Goal: Information Seeking & Learning: Learn about a topic

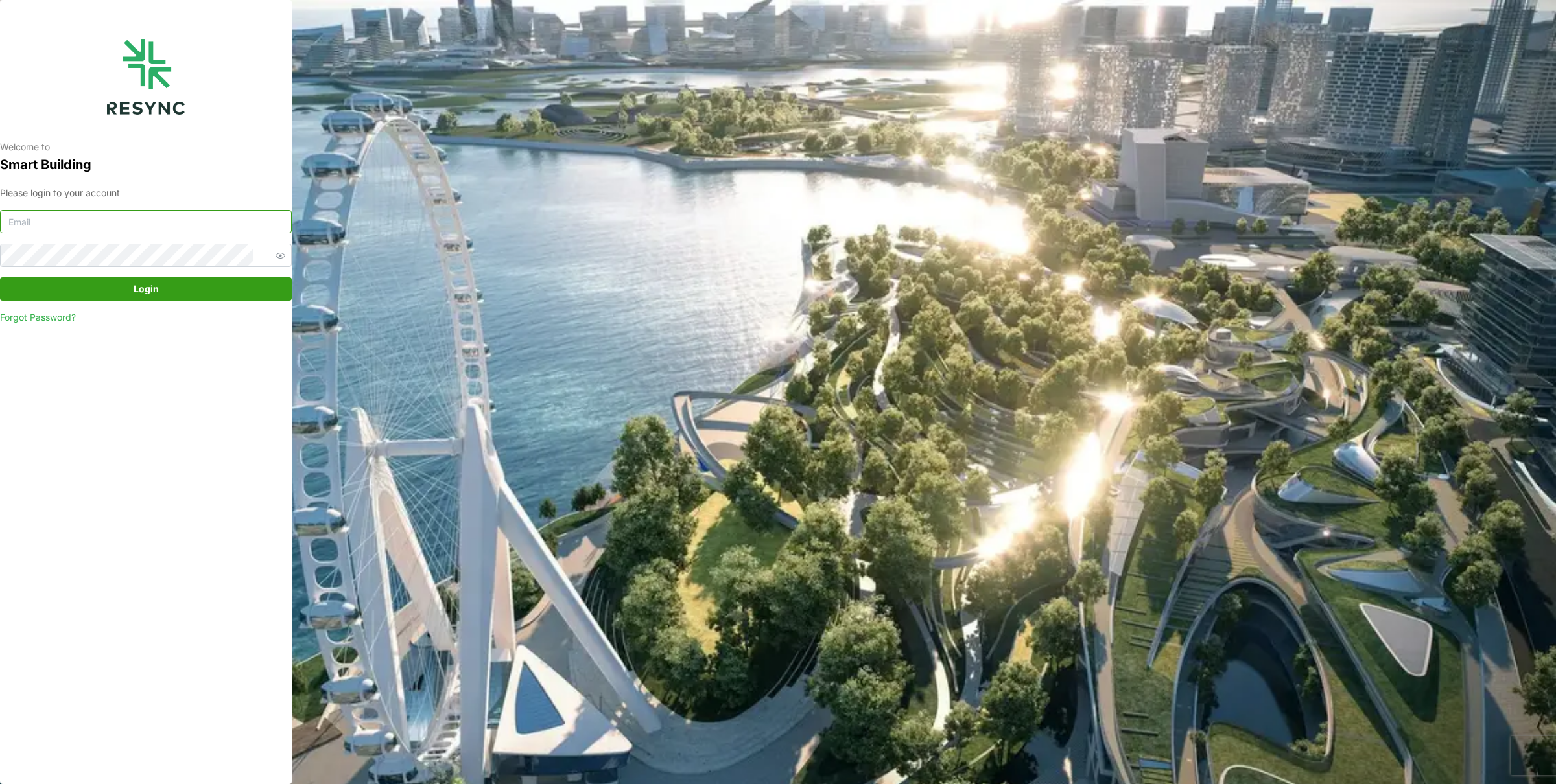
type input "mandai_display@resynctech.com"
click at [136, 284] on span "Login" at bounding box center [145, 288] width 25 height 22
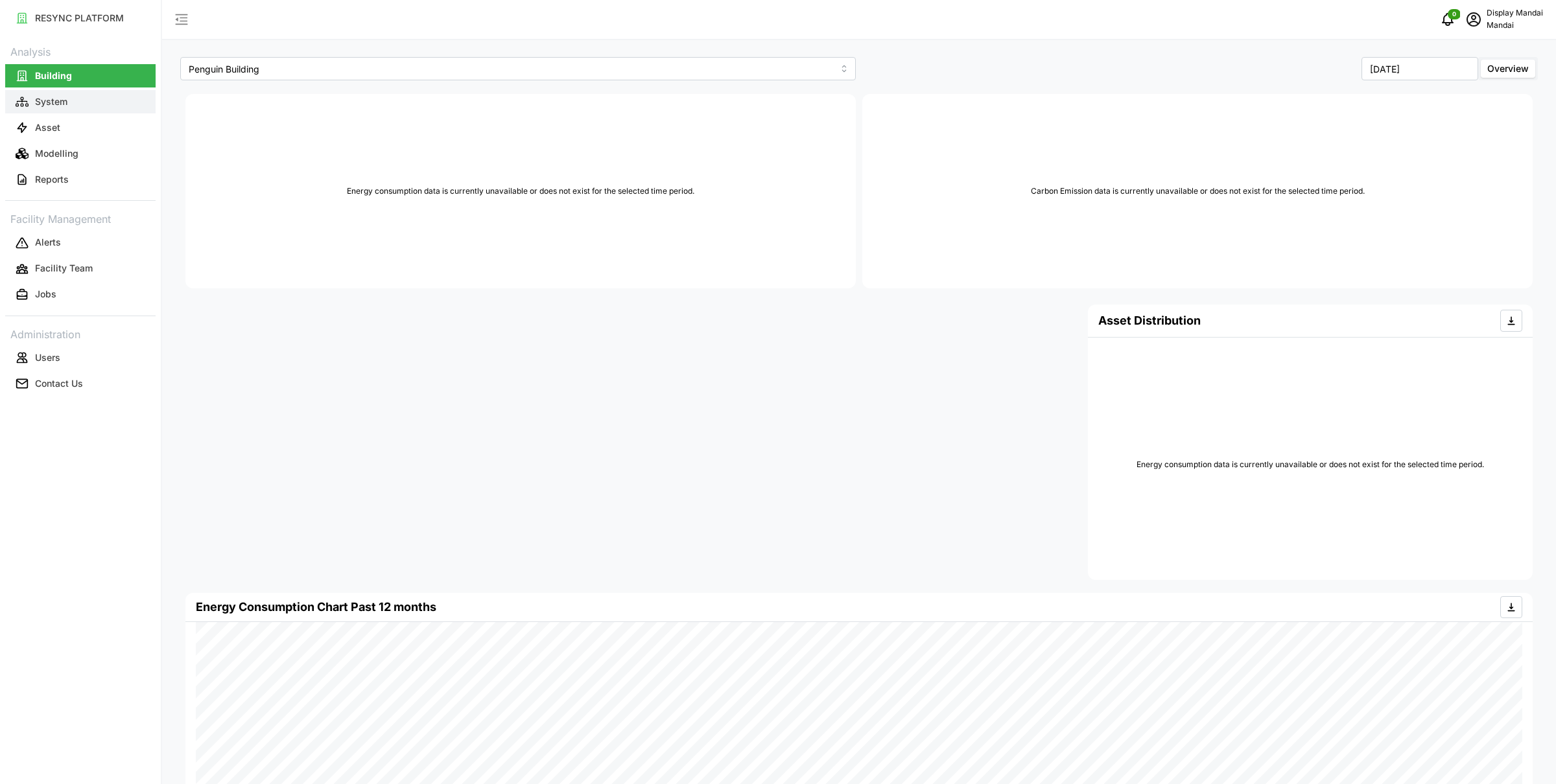
click at [63, 92] on button "System" at bounding box center [80, 101] width 150 height 23
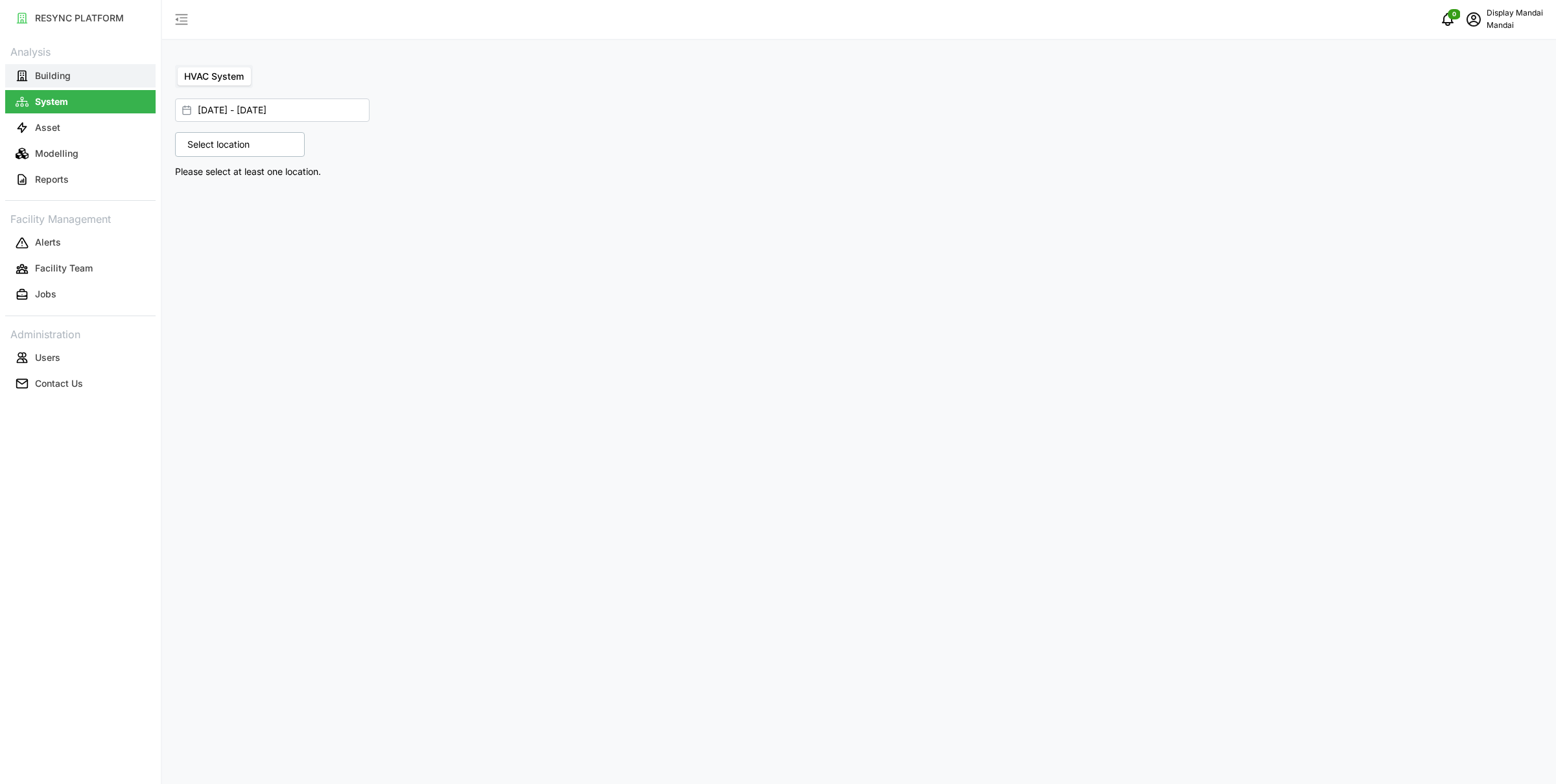
click at [59, 77] on p "Building" at bounding box center [53, 76] width 35 height 13
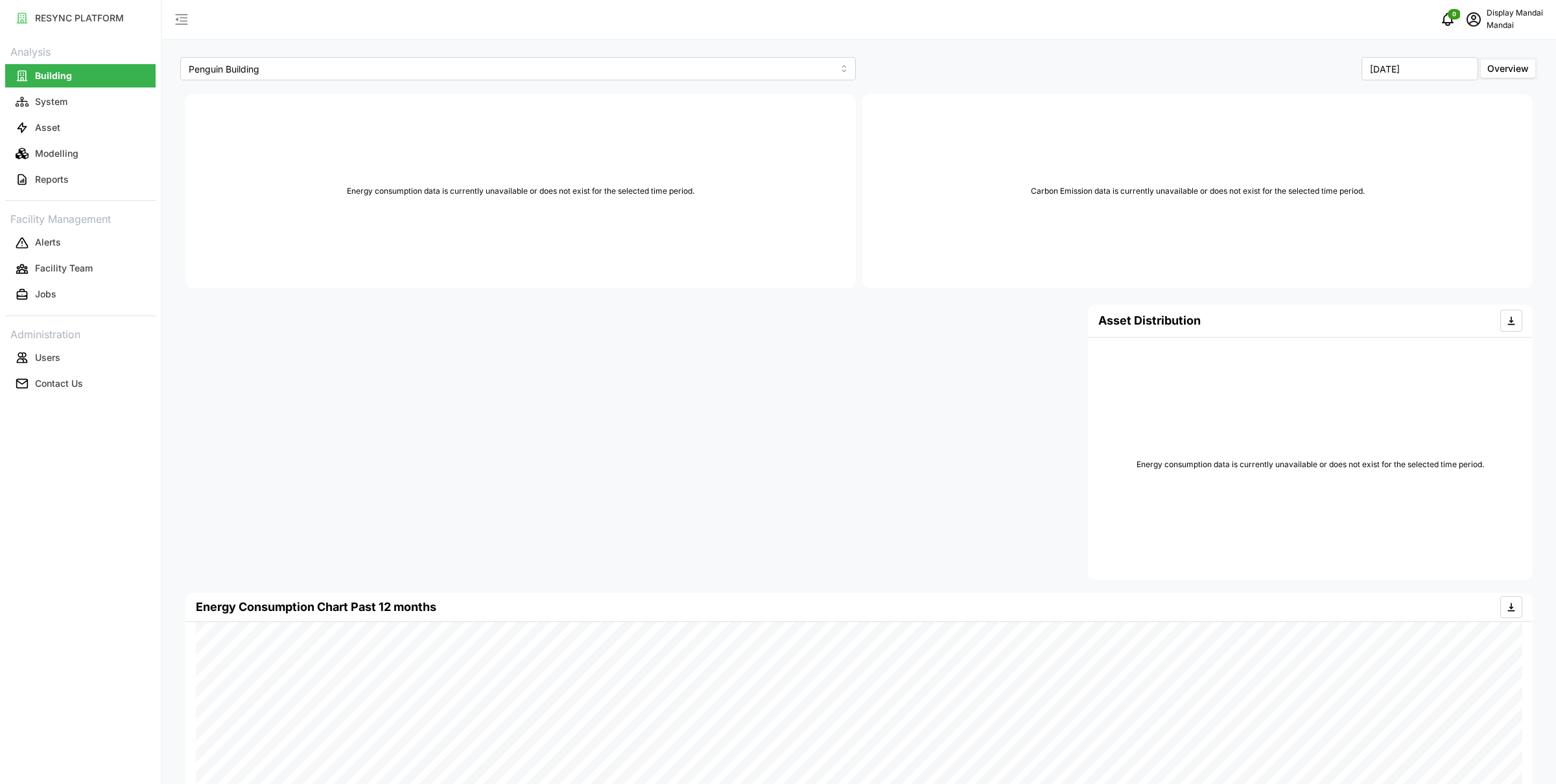
click at [1506, 20] on p "Mandai" at bounding box center [1515, 25] width 56 height 12
click at [1459, 101] on div "Logout" at bounding box center [1496, 98] width 92 height 14
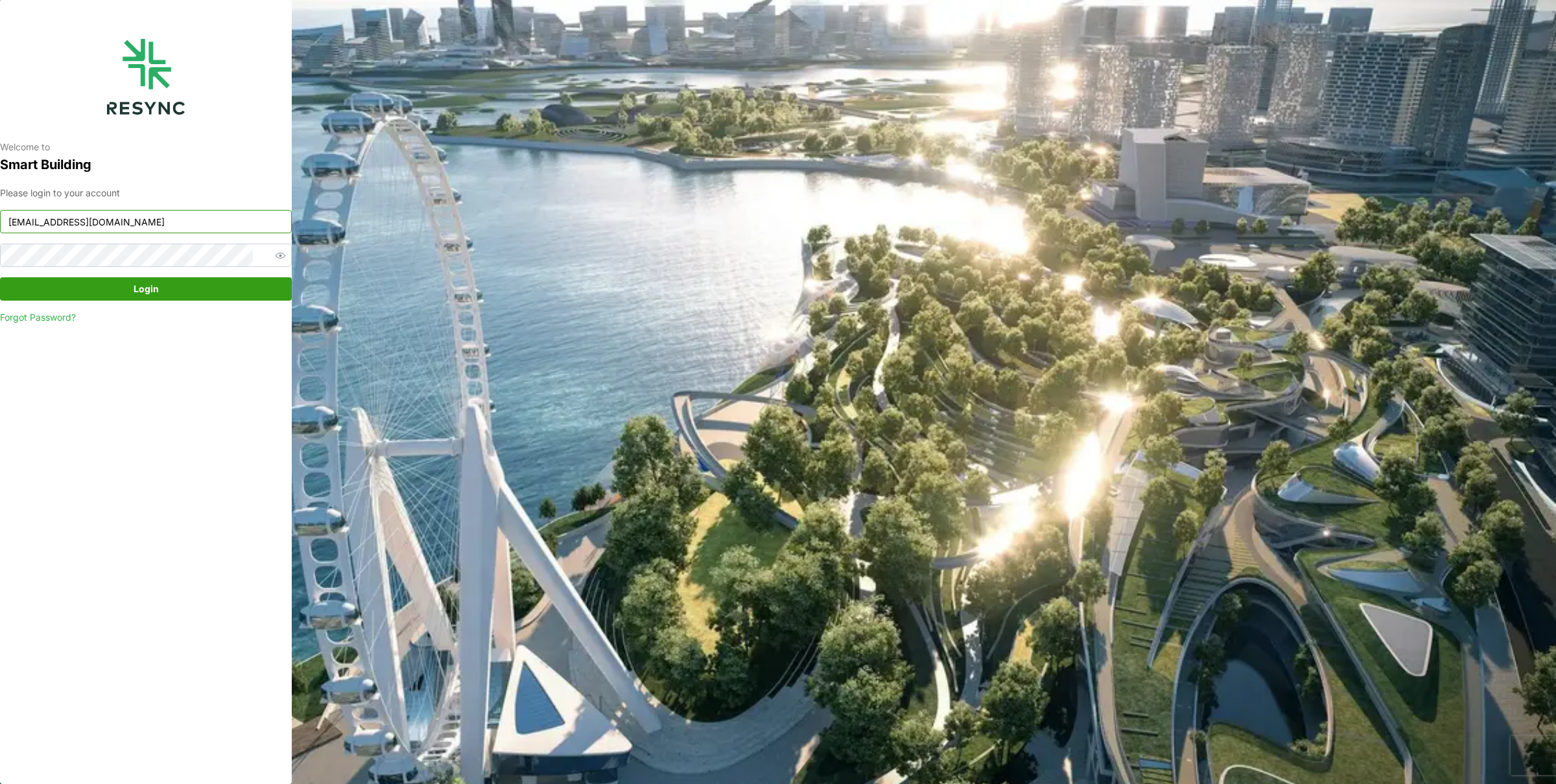
click at [116, 212] on input "mandai_display@resynctech.com" at bounding box center [145, 221] width 292 height 23
type input "demo_user@resynctech.com"
click at [154, 300] on div "Please login to your account demo_user@resynctech.com Login Forgot Password?" at bounding box center [145, 255] width 292 height 139
click at [133, 284] on span "Login" at bounding box center [145, 288] width 25 height 22
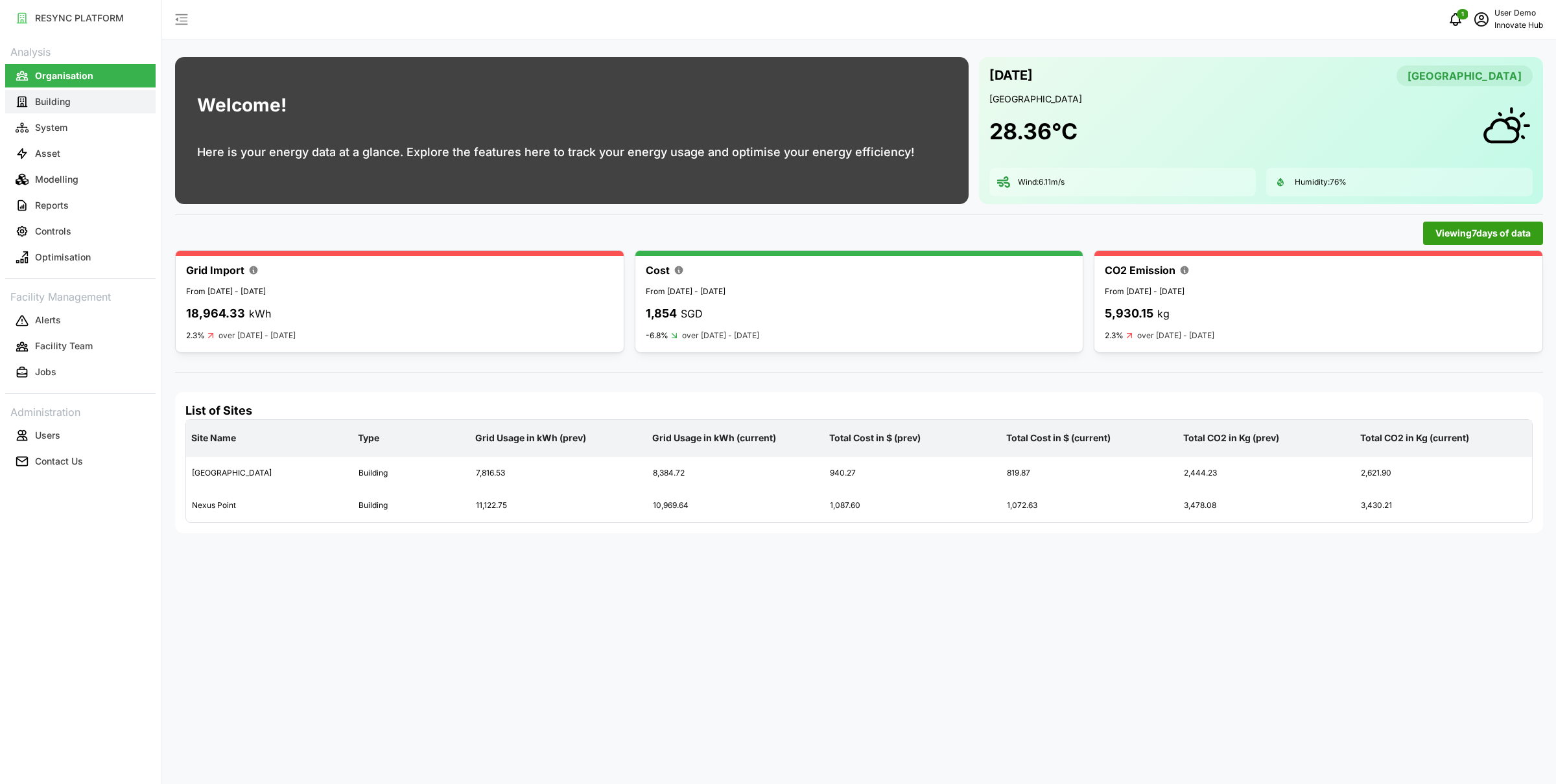
click at [45, 100] on p "Building" at bounding box center [53, 102] width 35 height 13
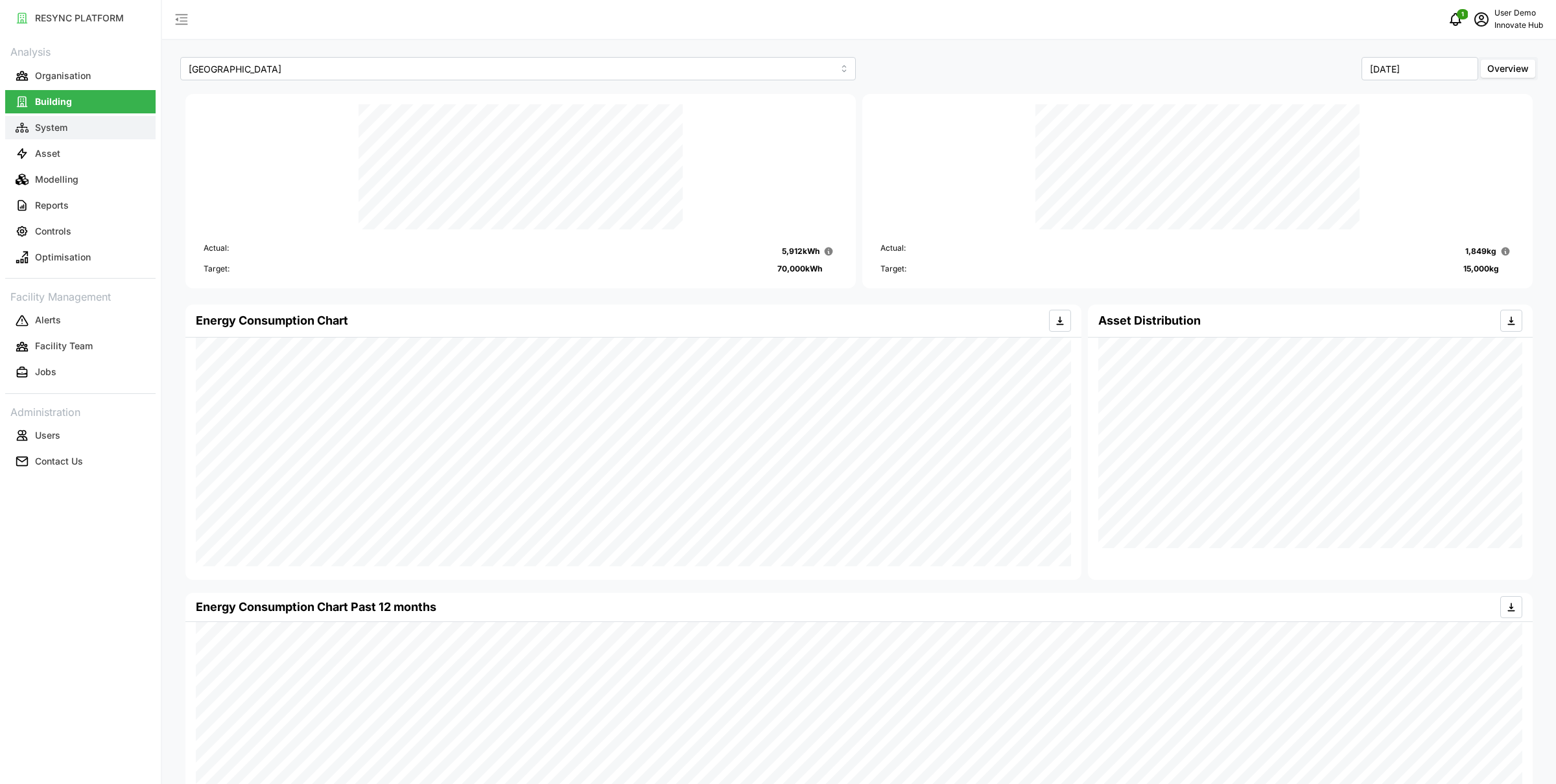
click at [105, 130] on button "System" at bounding box center [80, 127] width 150 height 23
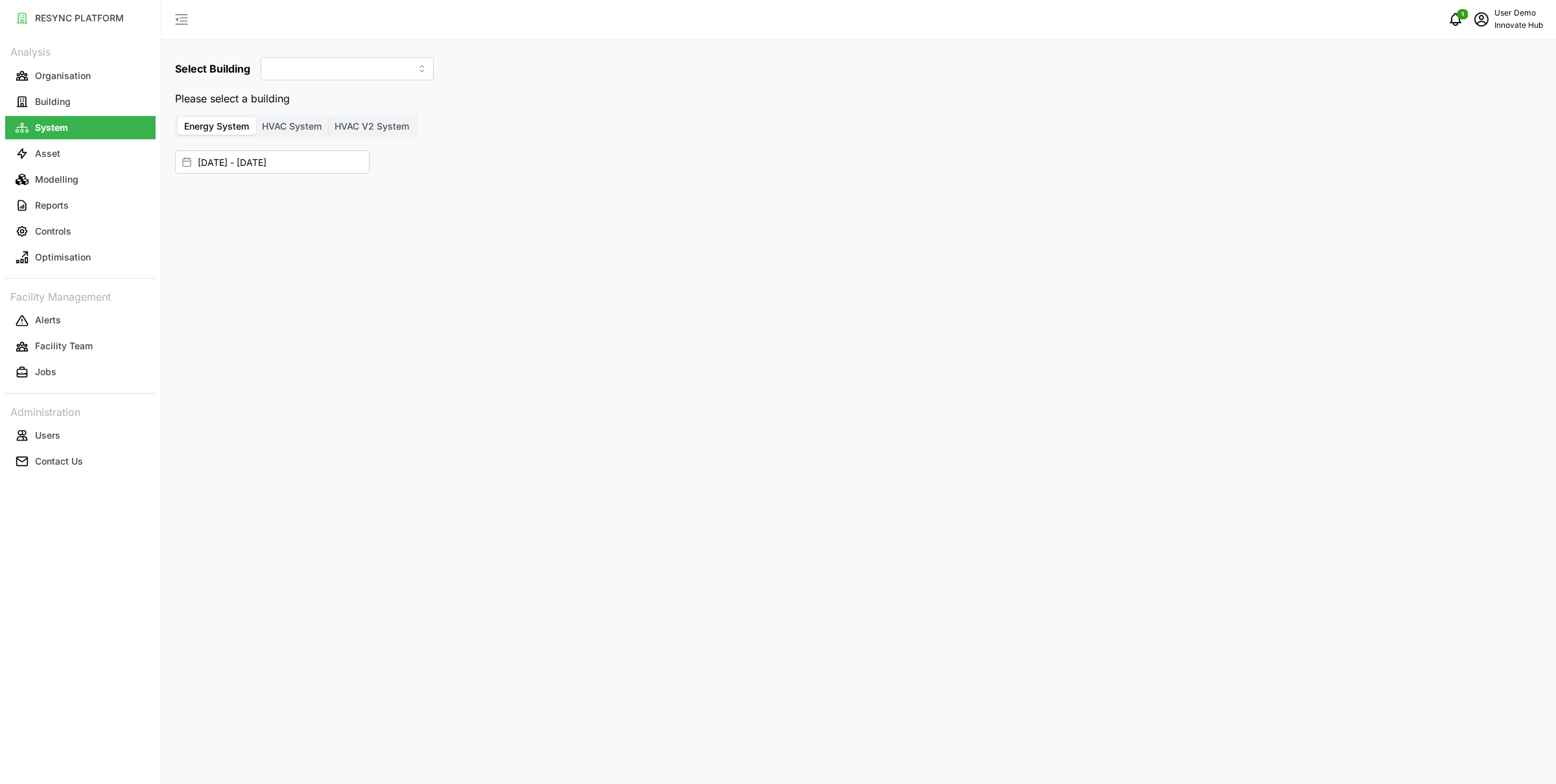
type input "[GEOGRAPHIC_DATA]"
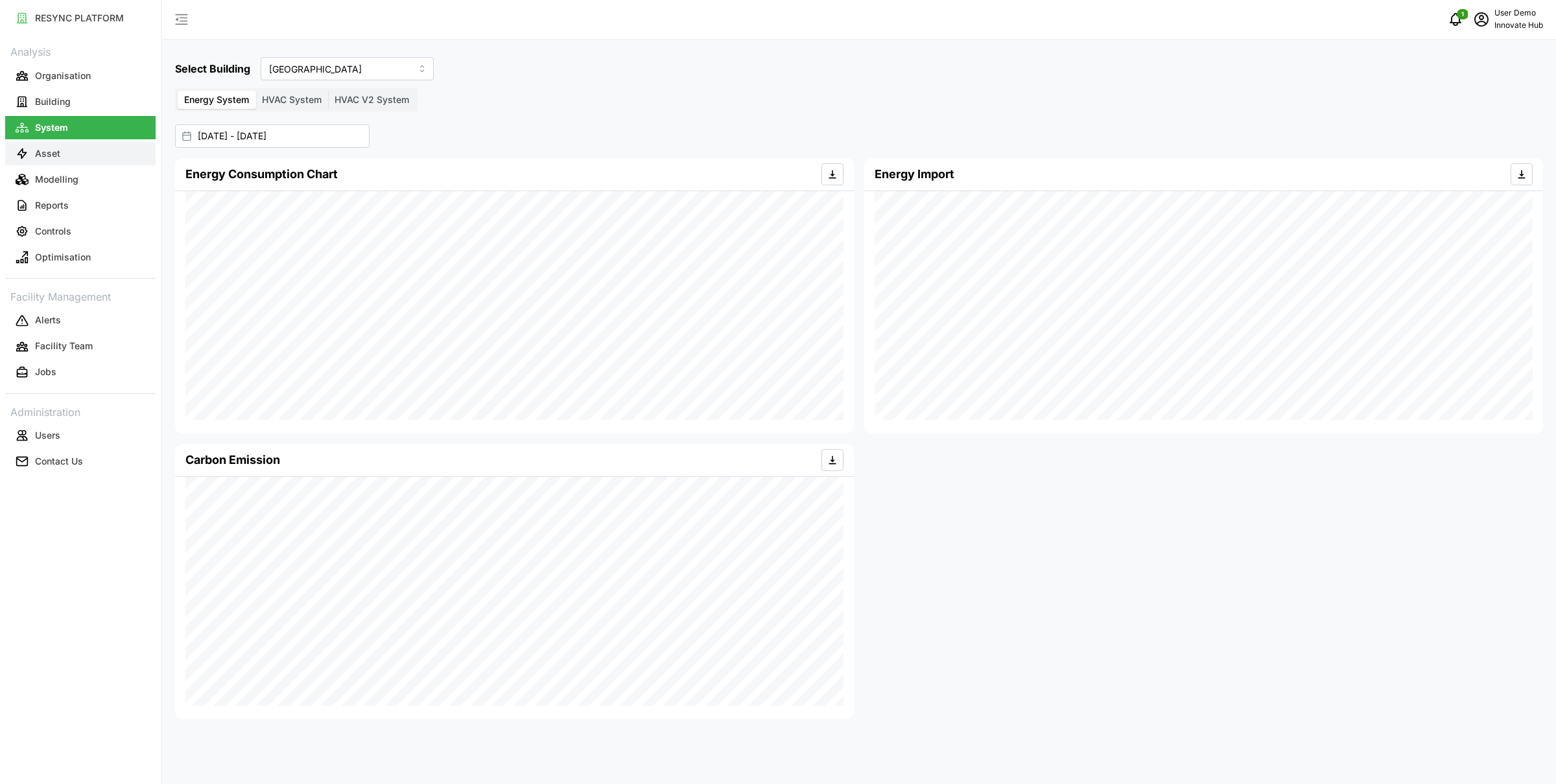
click at [54, 149] on p "Asset" at bounding box center [47, 153] width 25 height 13
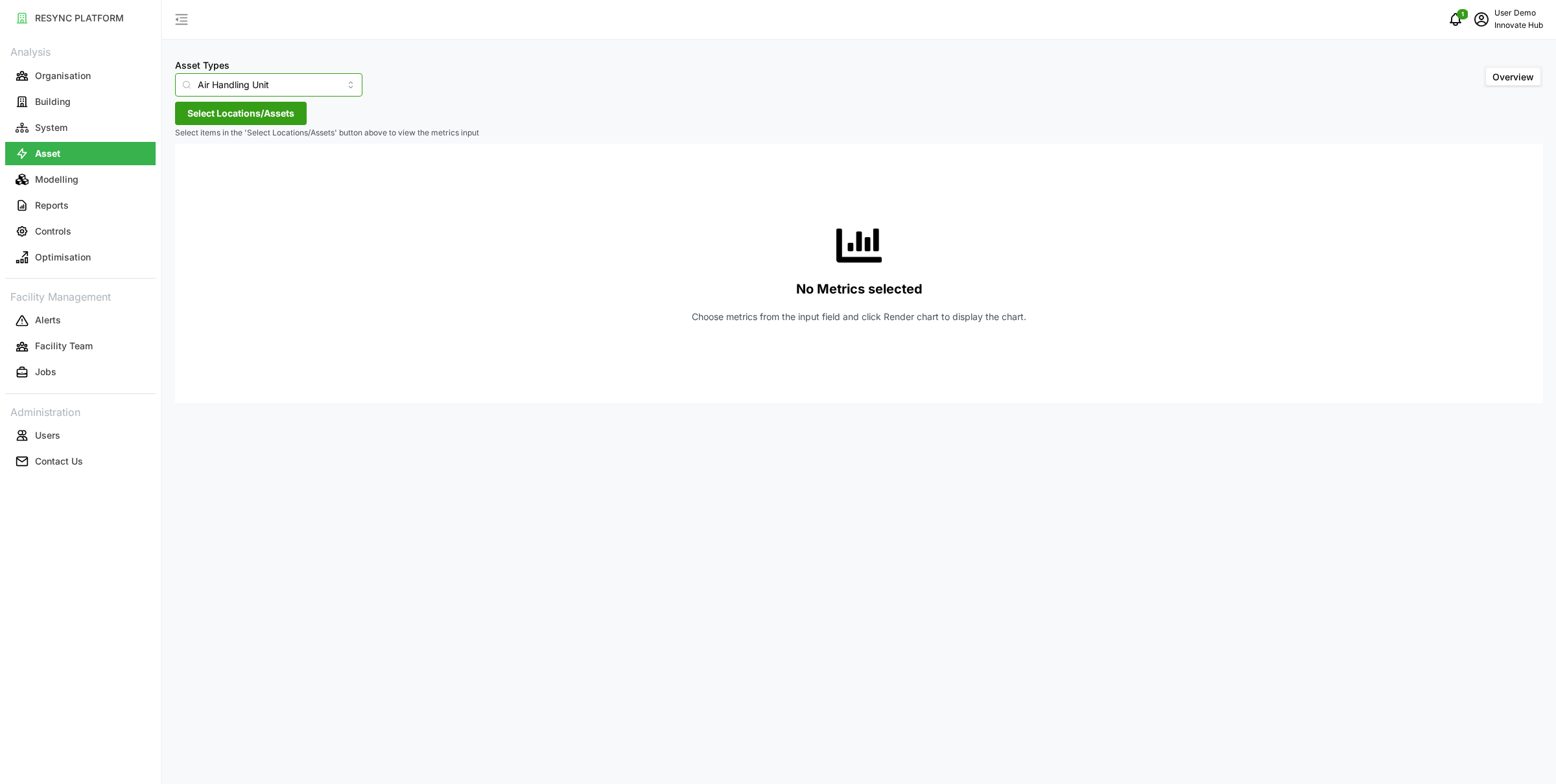
click at [250, 81] on input "Air Handling Unit" at bounding box center [268, 84] width 187 height 23
click at [240, 161] on span "IAQ Sensor Equipment" at bounding box center [232, 160] width 96 height 14
type input "IAQ Sensor Equipment"
click at [238, 109] on span "Select Locations/Assets" at bounding box center [240, 112] width 107 height 22
click at [191, 167] on icon at bounding box center [191, 171] width 10 height 10
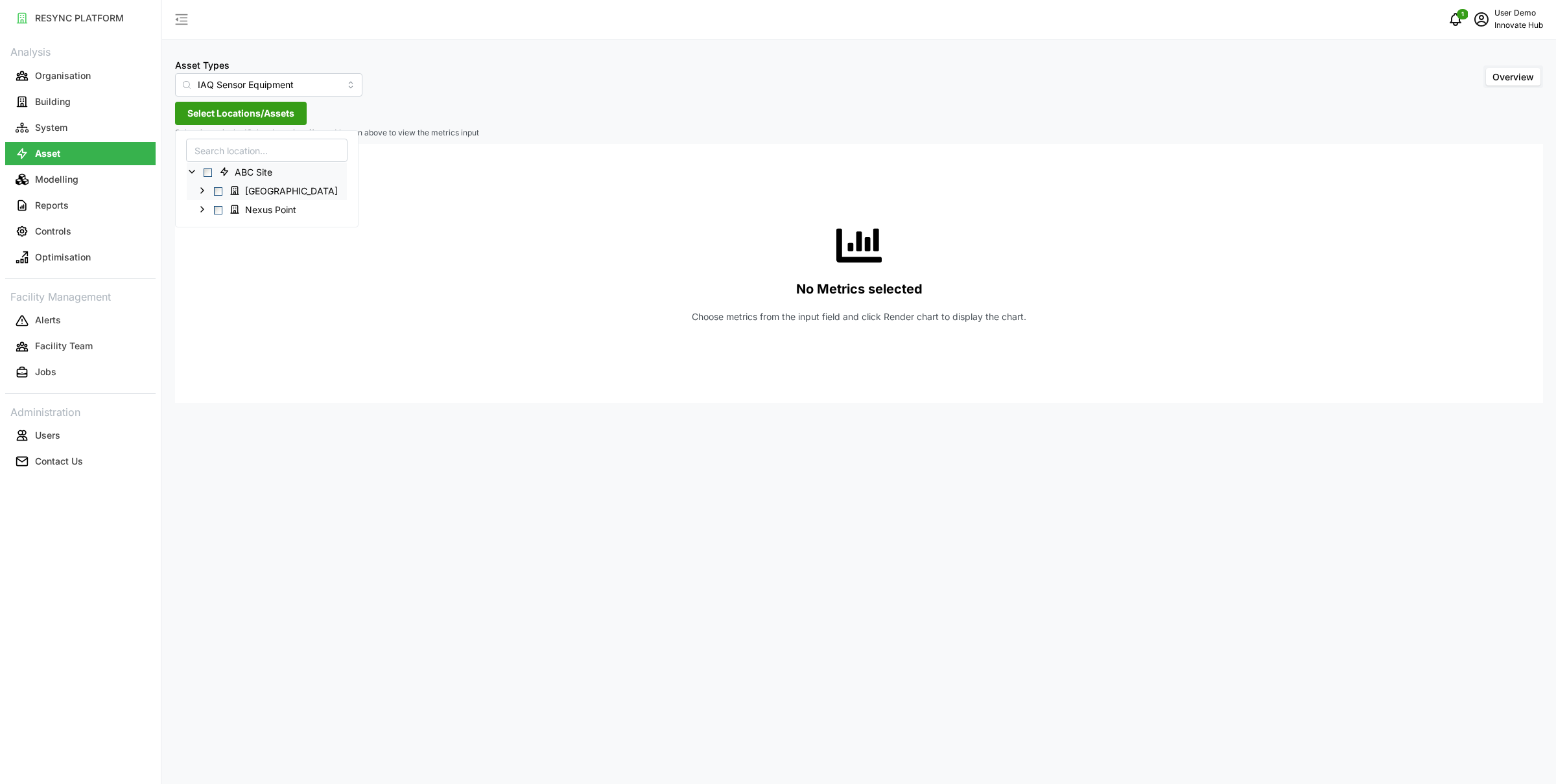
click at [217, 189] on span "Select Landmark Tower" at bounding box center [218, 191] width 8 height 8
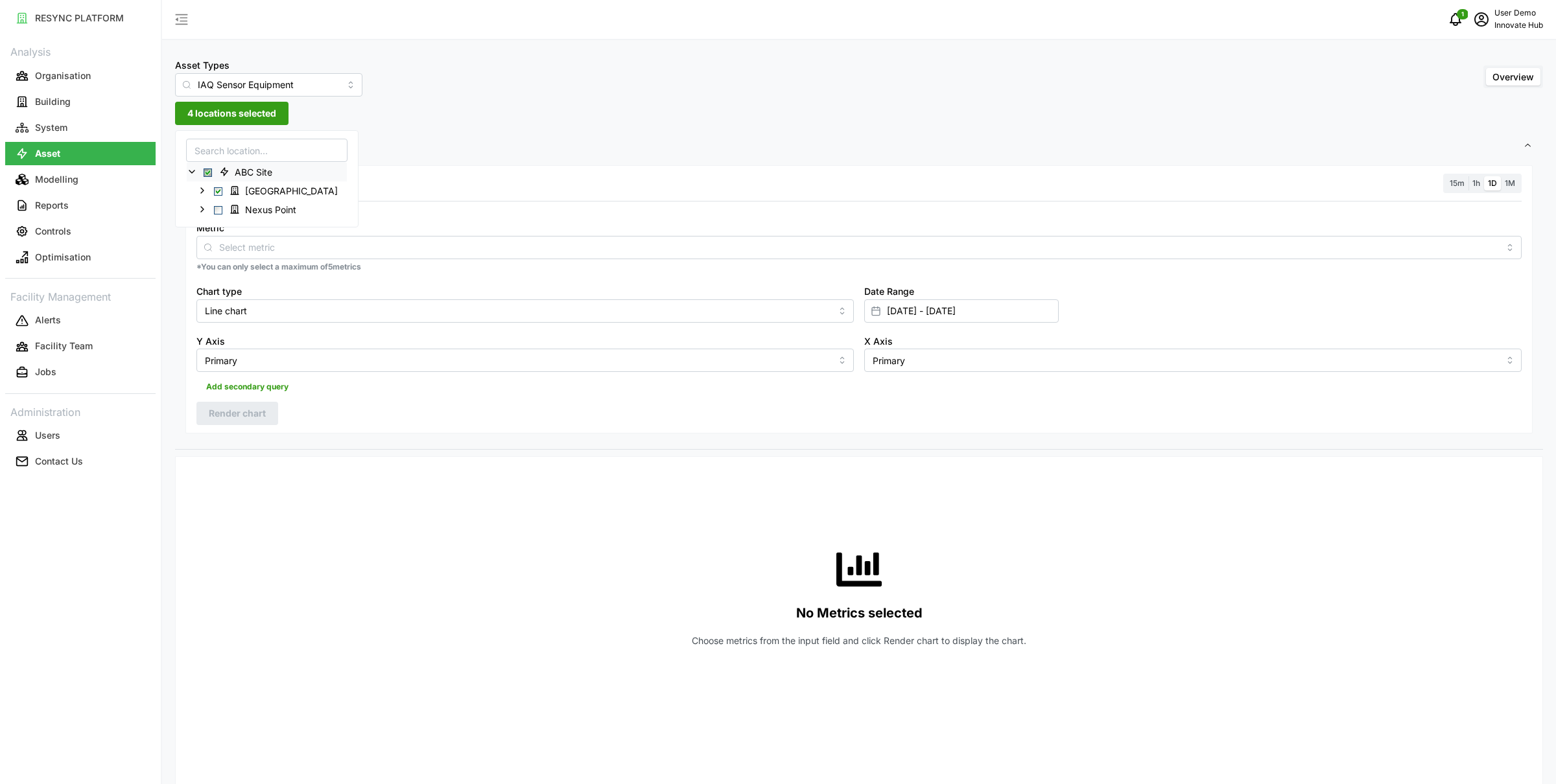
click at [716, 100] on div "Asset Types IAQ Sensor Equipment Overview 4 locations selected Settings Resolut…" at bounding box center [859, 702] width 1394 height 1405
click at [1479, 180] on span "1h" at bounding box center [1476, 183] width 8 height 10
click at [1469, 176] on input "1h" at bounding box center [1469, 176] width 0 height 0
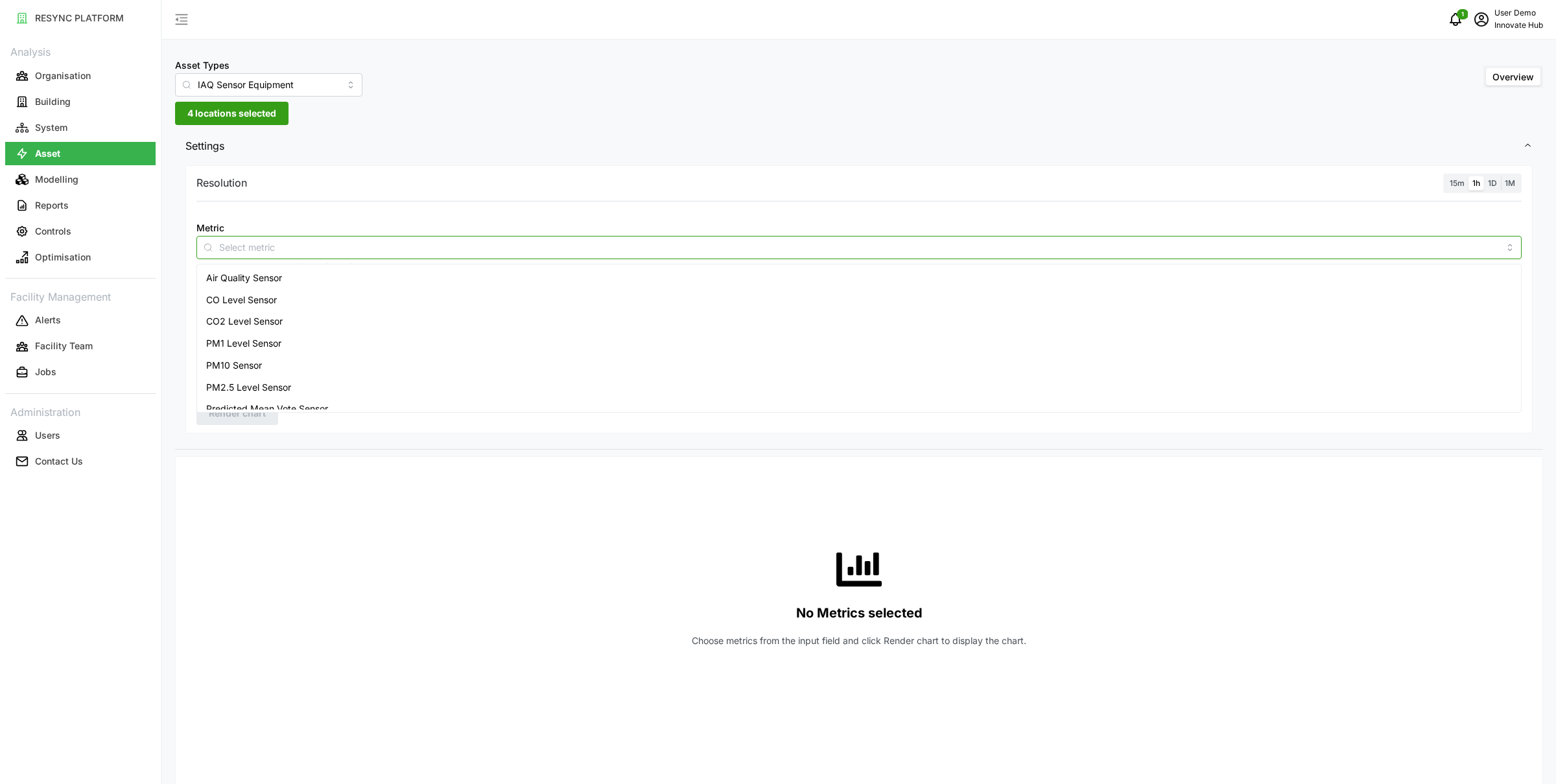
click at [958, 247] on input "Metric" at bounding box center [859, 247] width 1280 height 14
click at [920, 327] on div "CO2 Level Sensor" at bounding box center [860, 321] width 1320 height 22
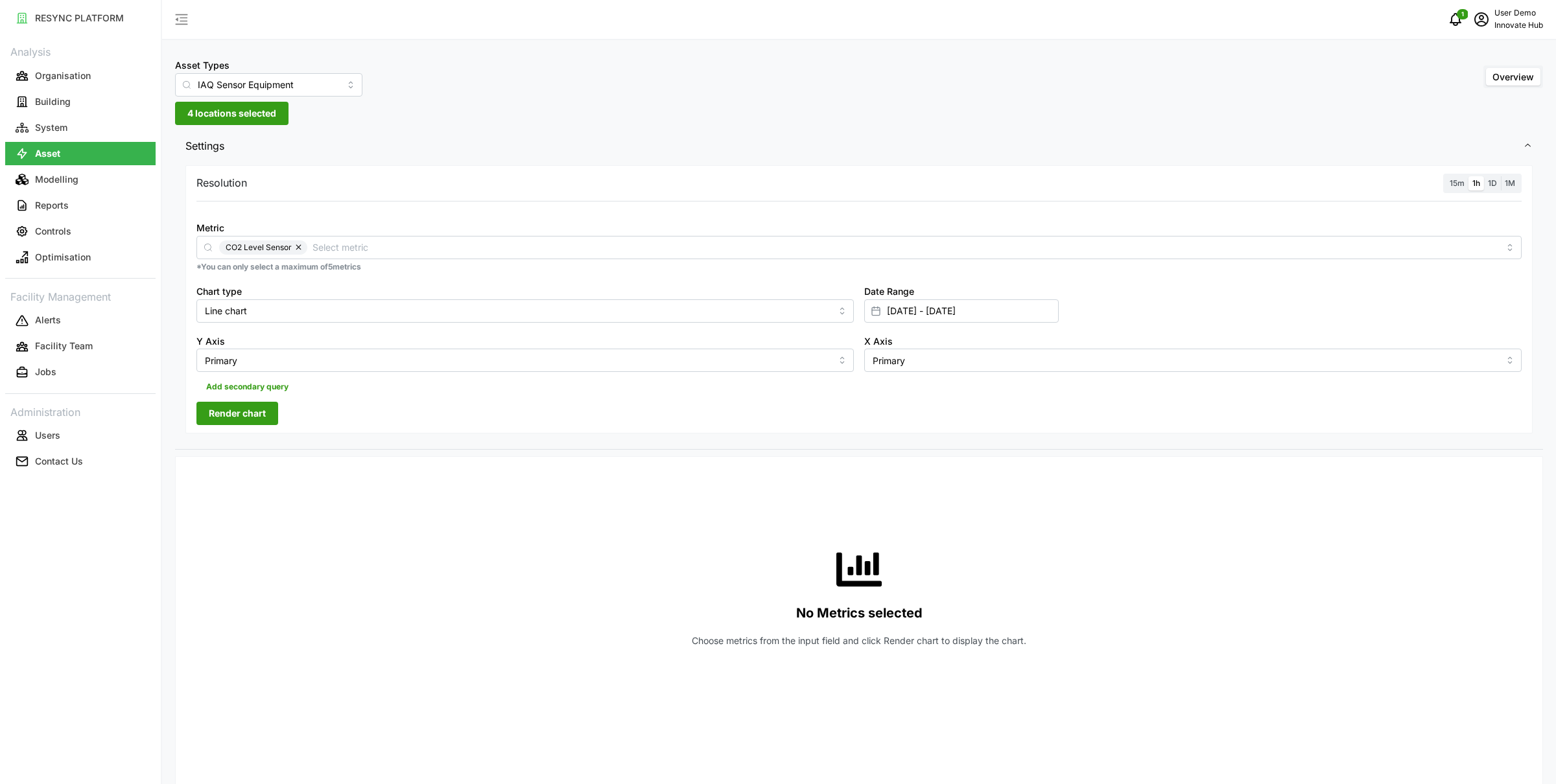
click at [248, 423] on span "Render chart" at bounding box center [237, 413] width 57 height 22
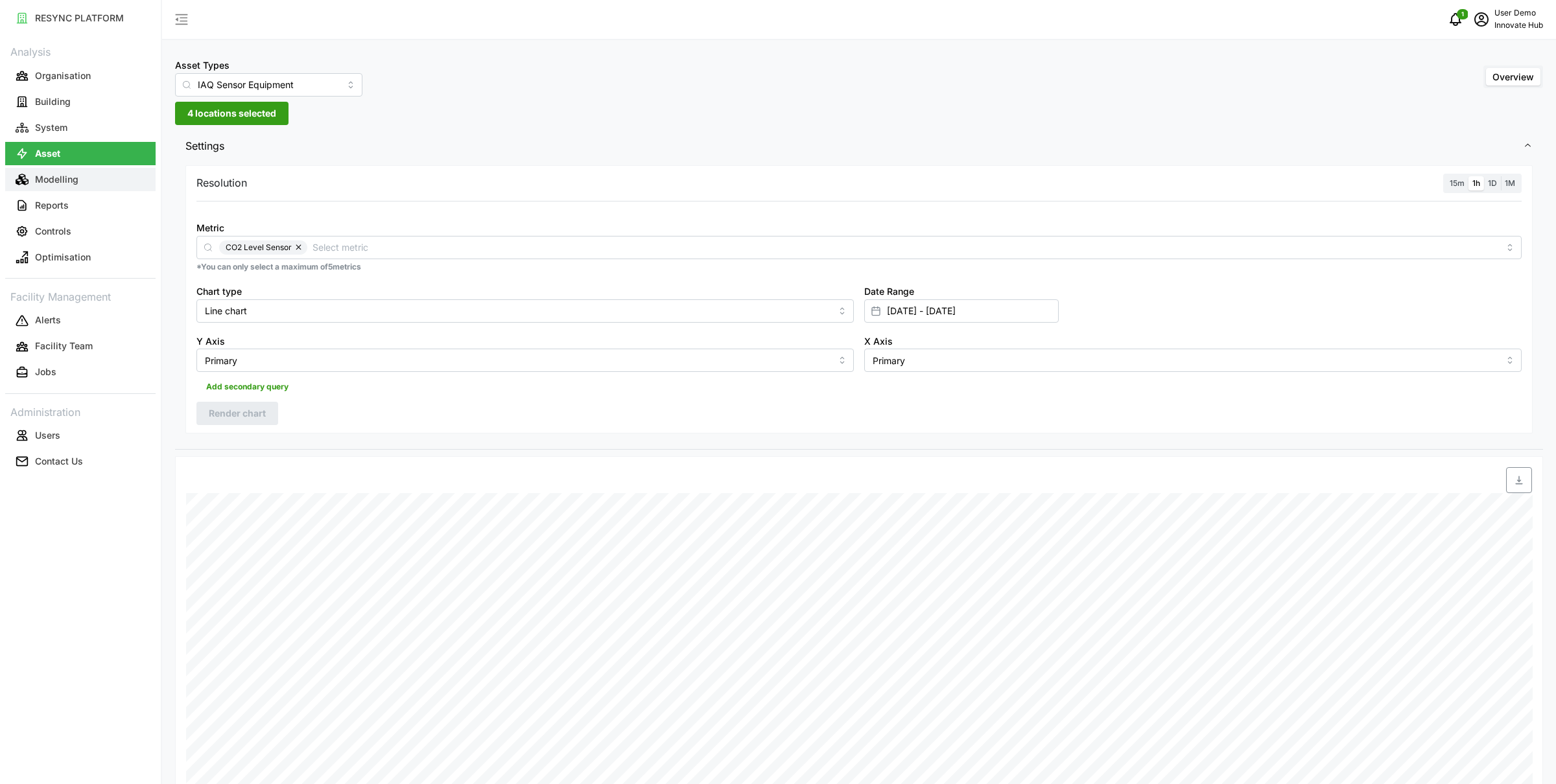
click at [92, 174] on button "Modelling" at bounding box center [80, 179] width 150 height 23
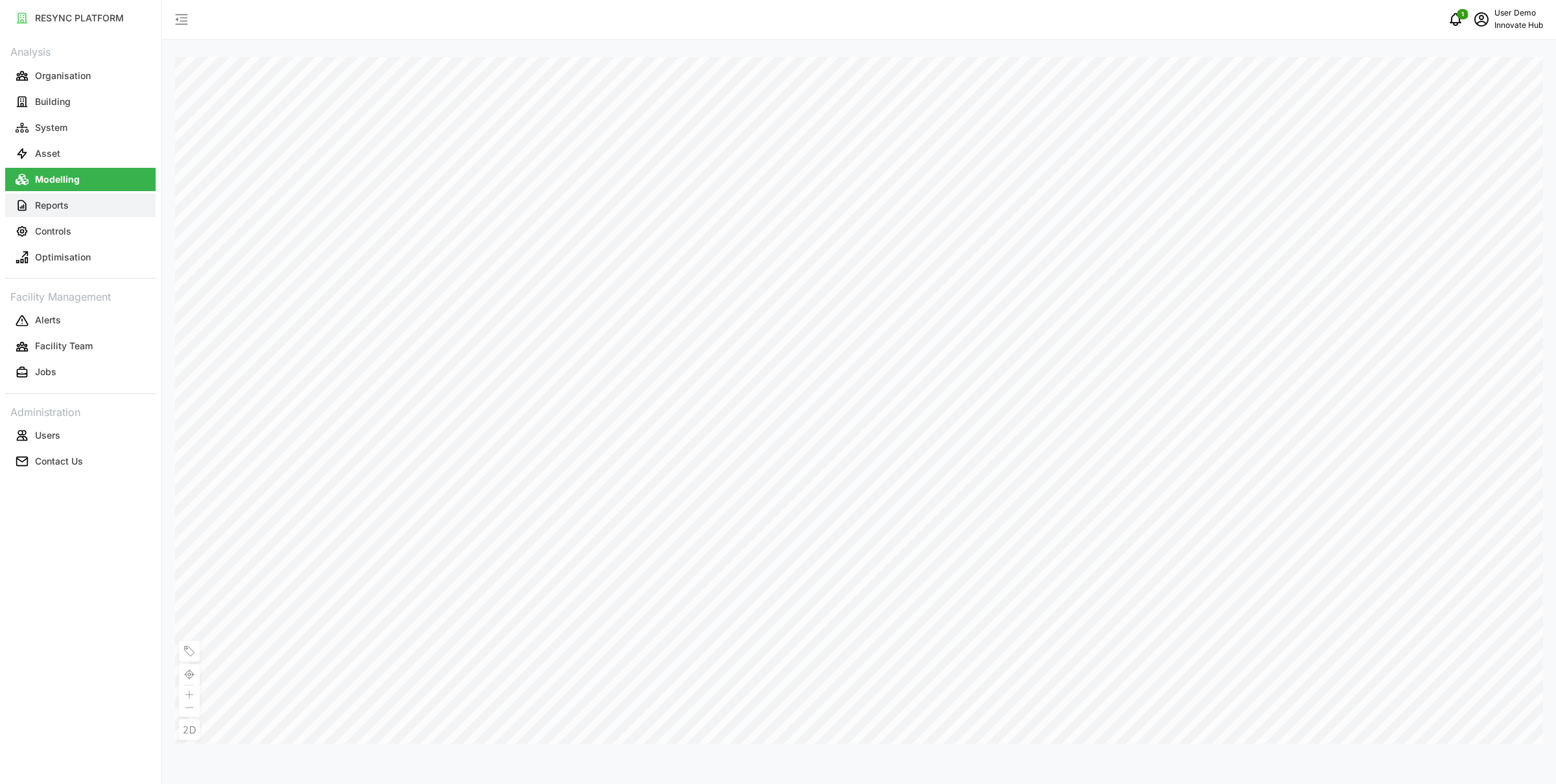
click at [75, 211] on button "Reports" at bounding box center [80, 205] width 150 height 23
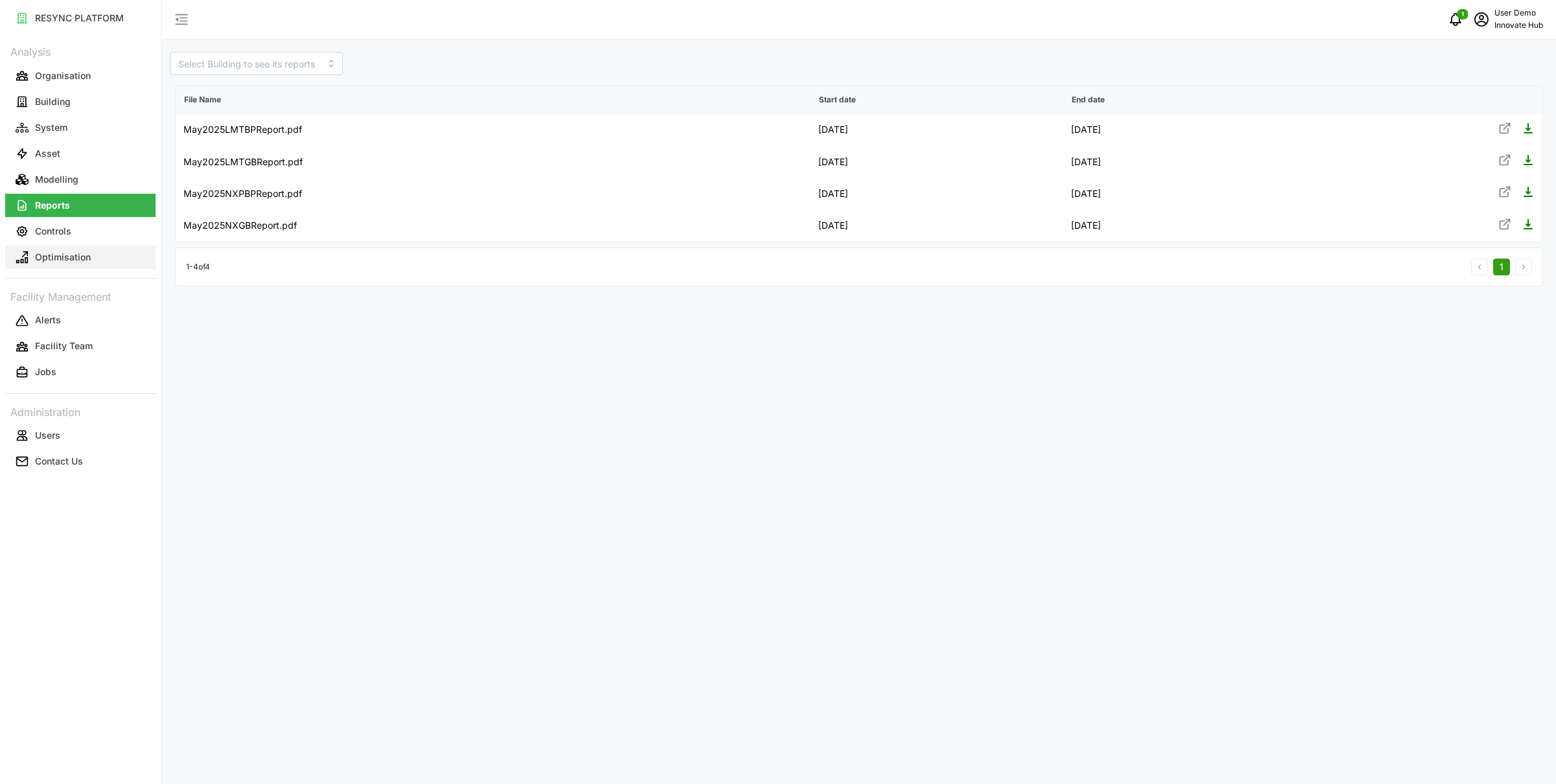
click at [76, 265] on button "Optimisation" at bounding box center [80, 257] width 150 height 23
